Goal: Transaction & Acquisition: Book appointment/travel/reservation

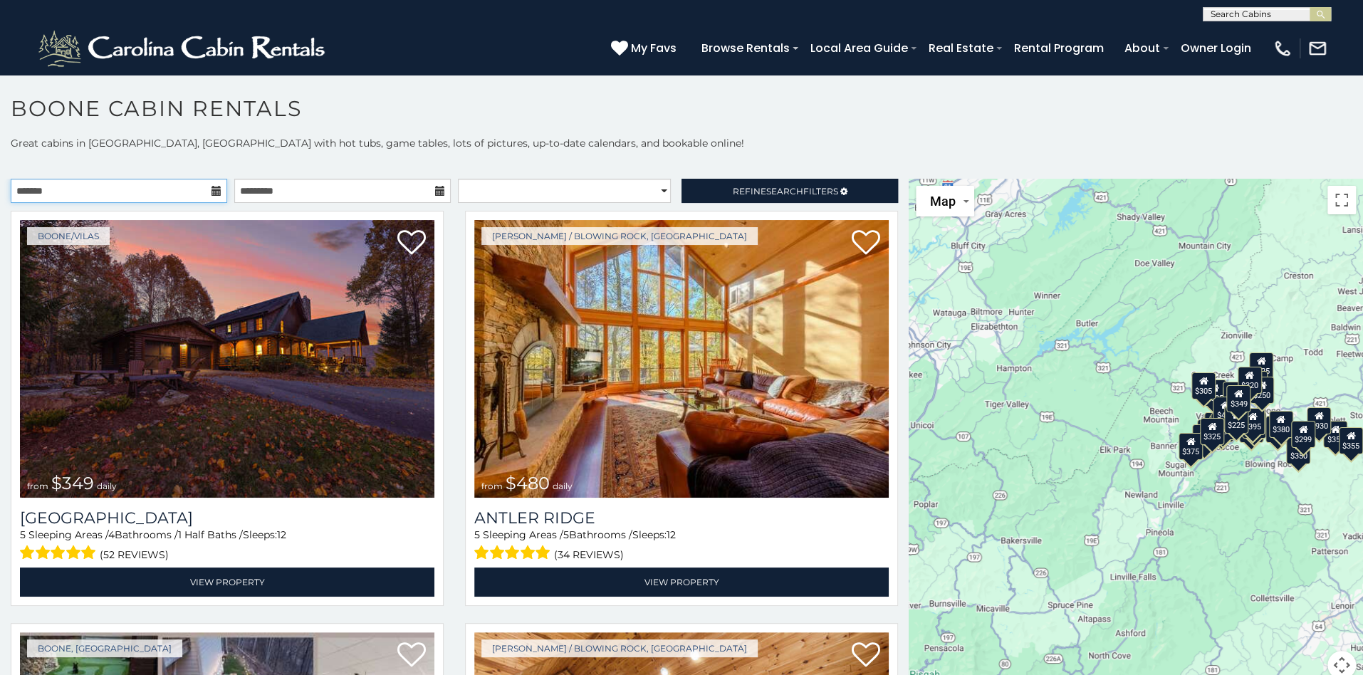
drag, startPoint x: 181, startPoint y: 185, endPoint x: 137, endPoint y: 202, distance: 47.3
click at [181, 185] on input "text" at bounding box center [119, 191] width 217 height 24
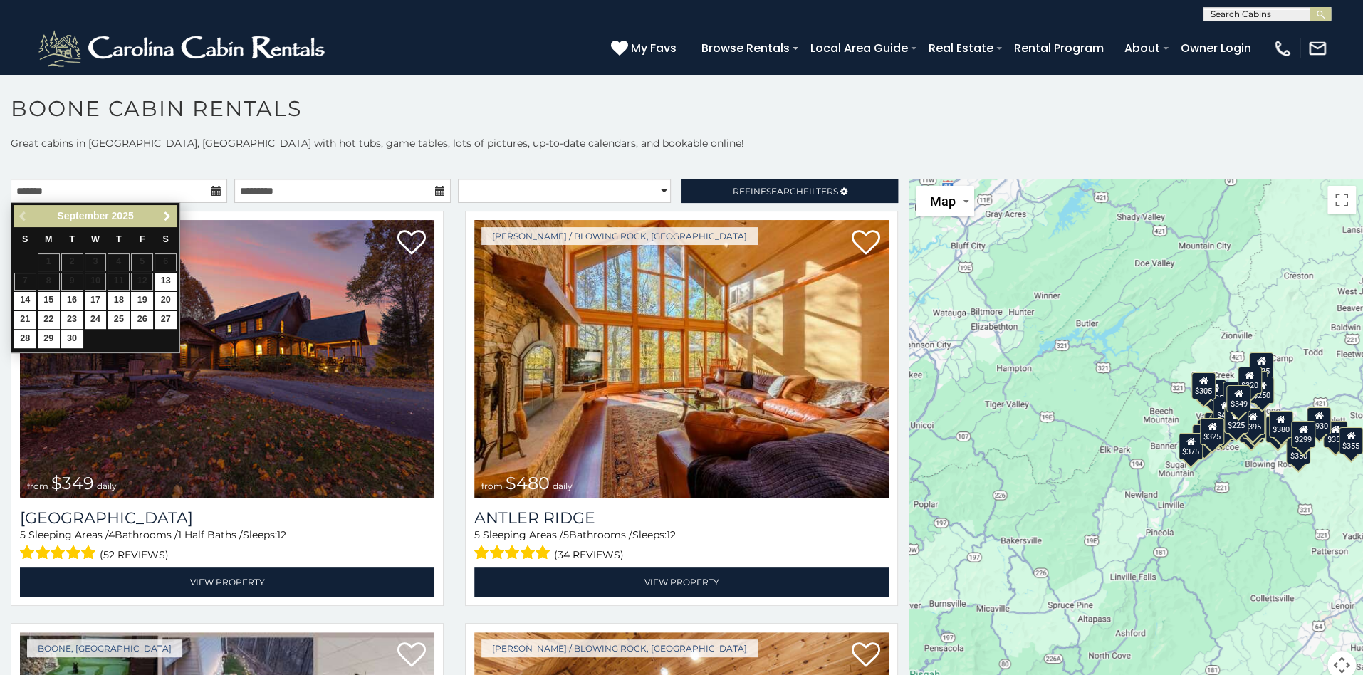
click at [165, 219] on span "Next" at bounding box center [167, 216] width 11 height 11
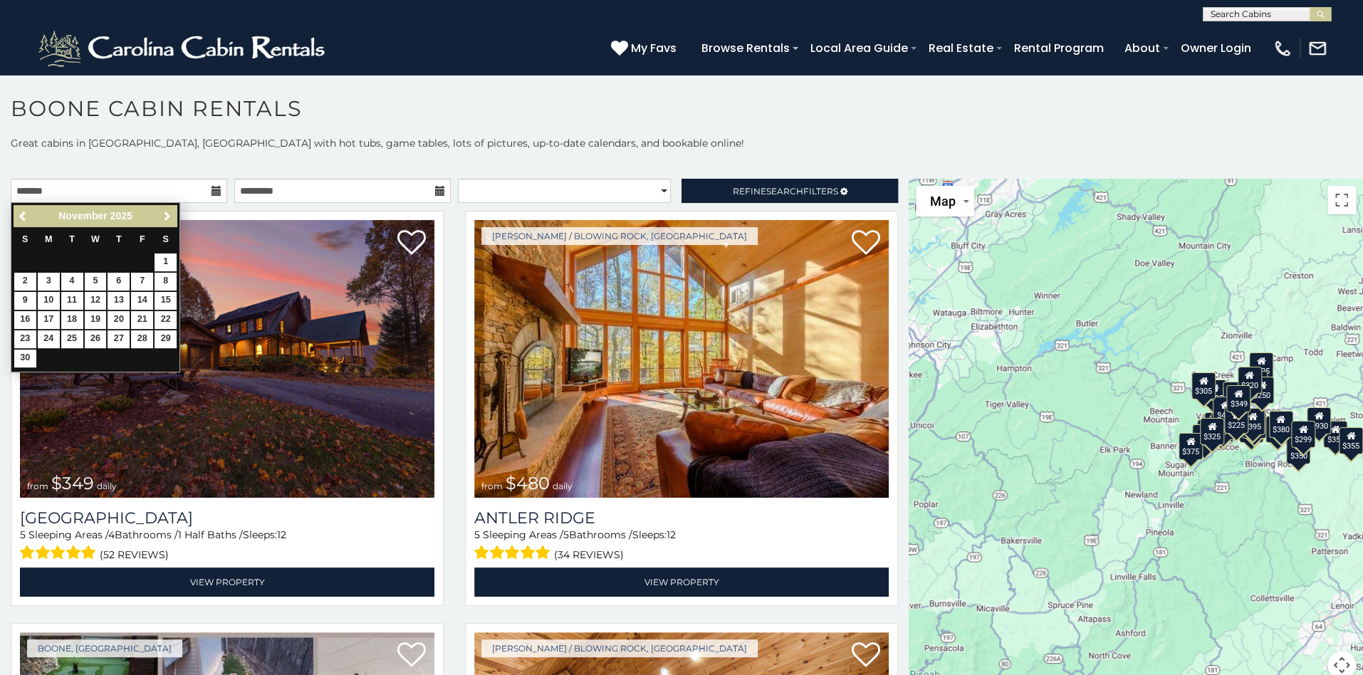
click at [165, 218] on span "Next" at bounding box center [167, 216] width 11 height 11
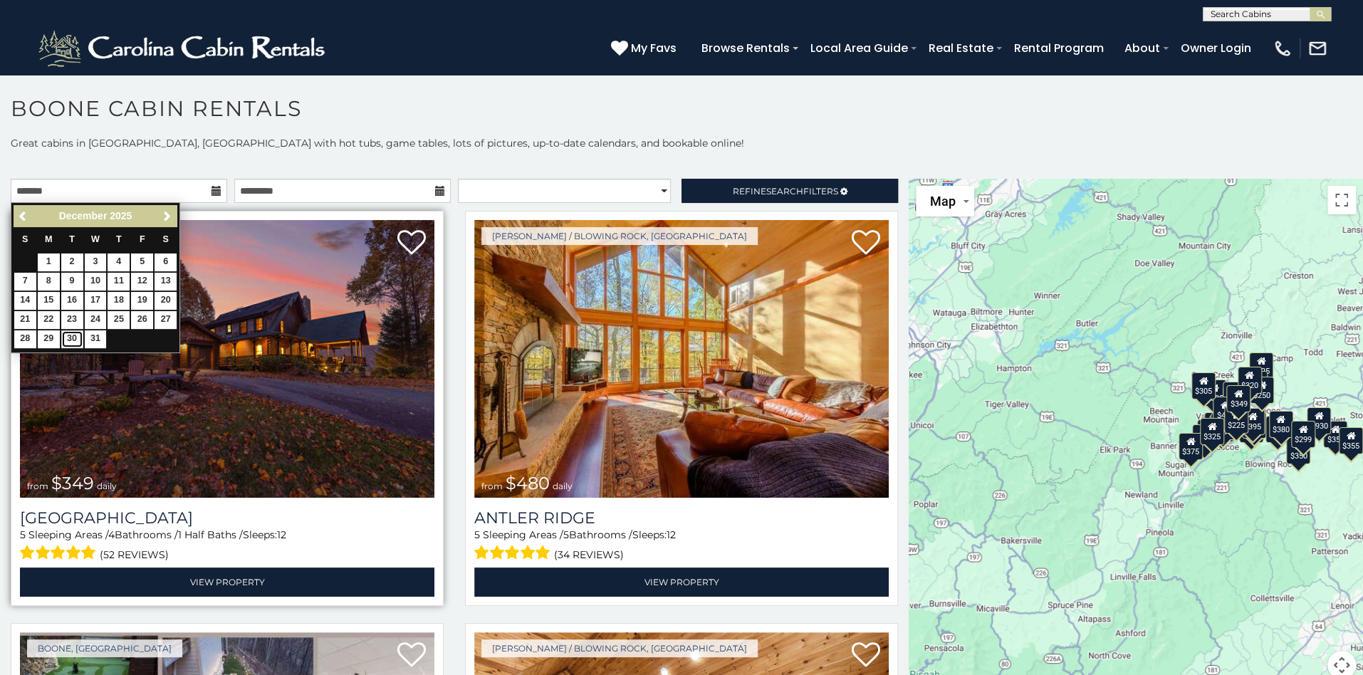
click at [74, 335] on link "30" at bounding box center [72, 339] width 22 height 18
type input "**********"
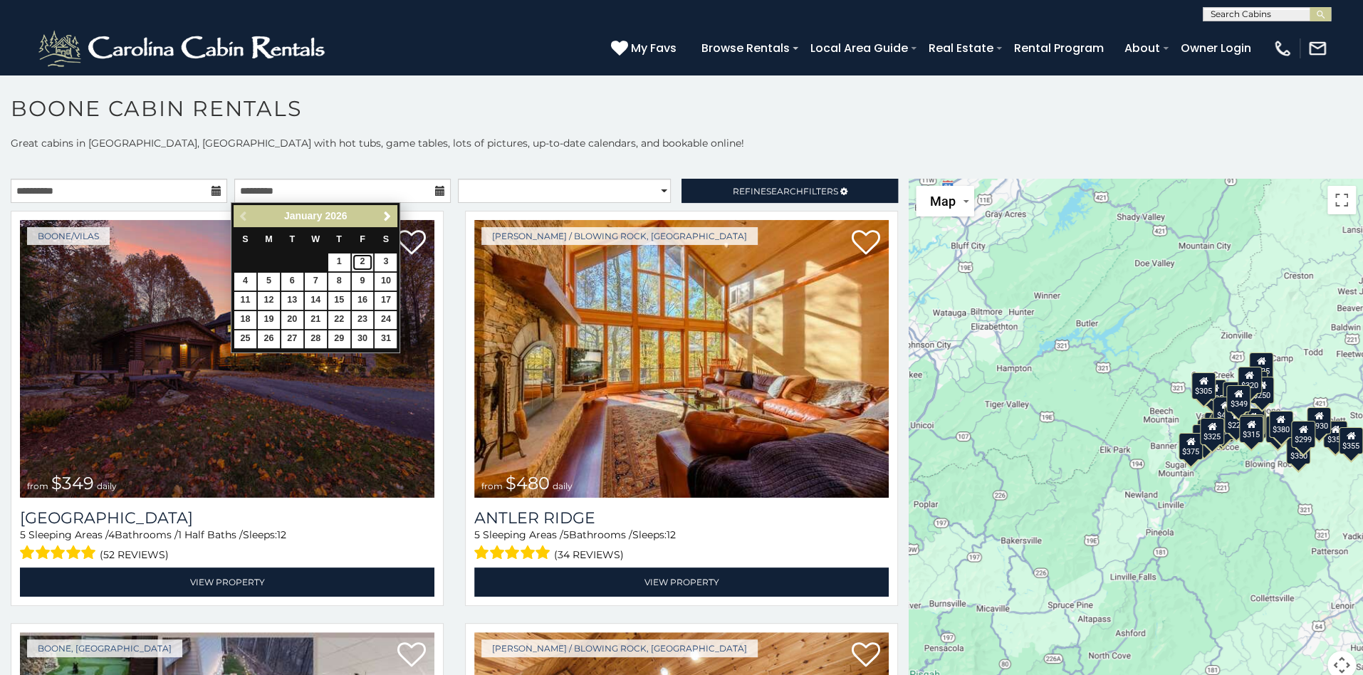
drag, startPoint x: 358, startPoint y: 258, endPoint x: 367, endPoint y: 231, distance: 28.6
click at [358, 258] on link "2" at bounding box center [363, 263] width 22 height 18
type input "**********"
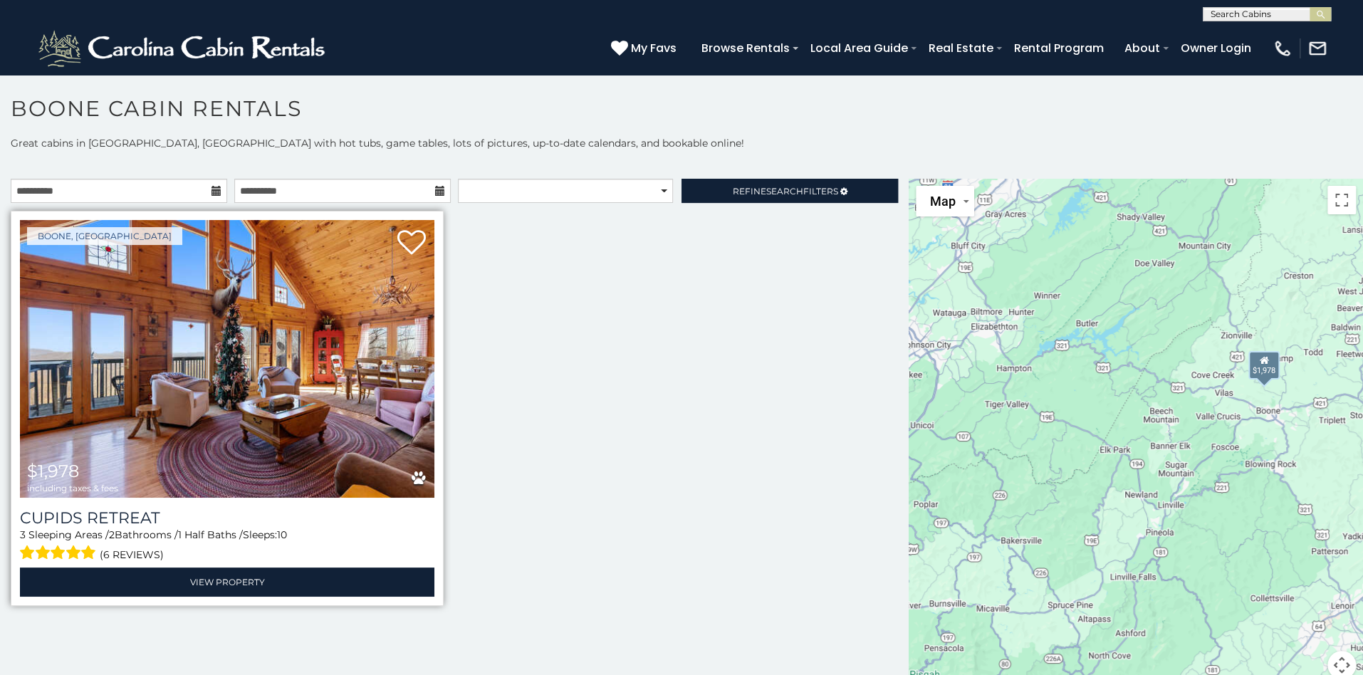
scroll to position [13, 0]
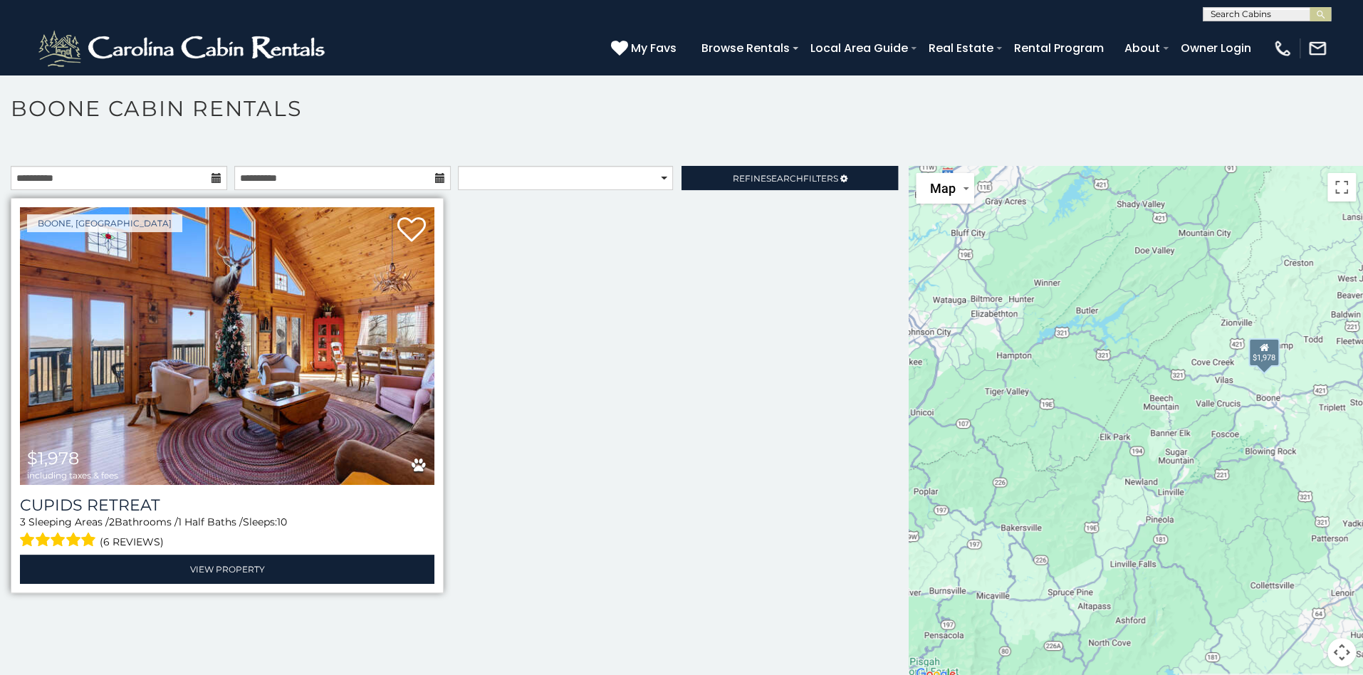
click at [417, 464] on icon at bounding box center [419, 465] width 14 height 15
click at [417, 478] on img at bounding box center [227, 346] width 414 height 278
